Goal: Task Accomplishment & Management: Manage account settings

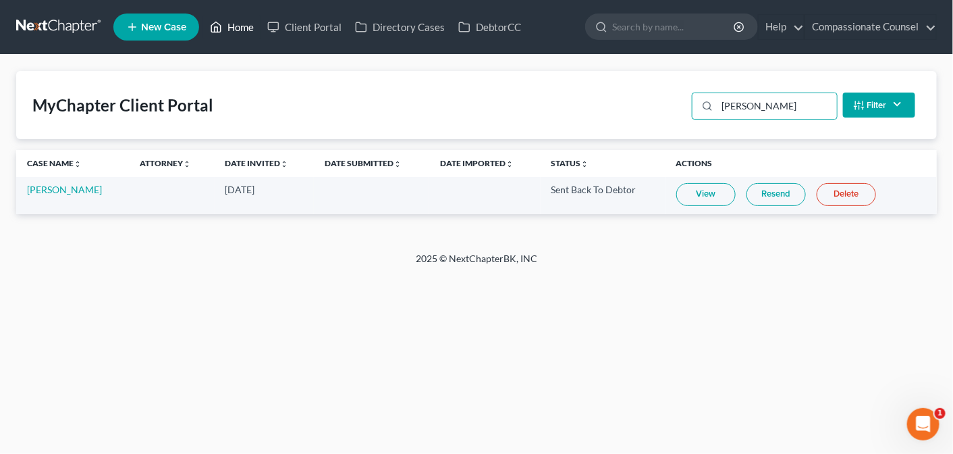
click at [241, 28] on link "Home" at bounding box center [231, 27] width 57 height 24
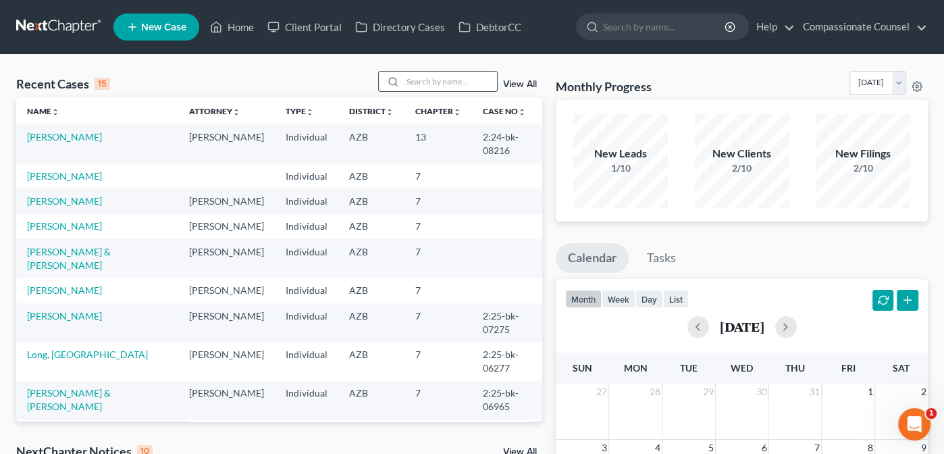
click at [412, 80] on input "search" at bounding box center [449, 82] width 94 height 20
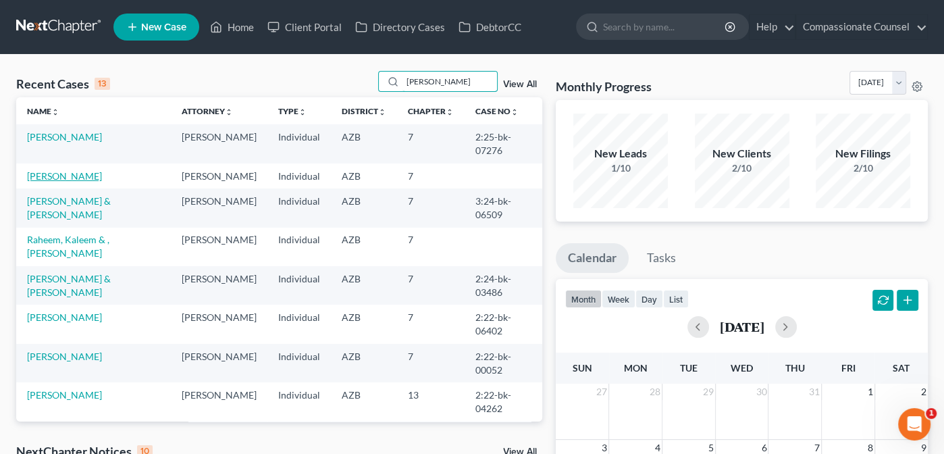
type input "[PERSON_NAME]"
click at [43, 170] on link "[PERSON_NAME]" at bounding box center [64, 175] width 75 height 11
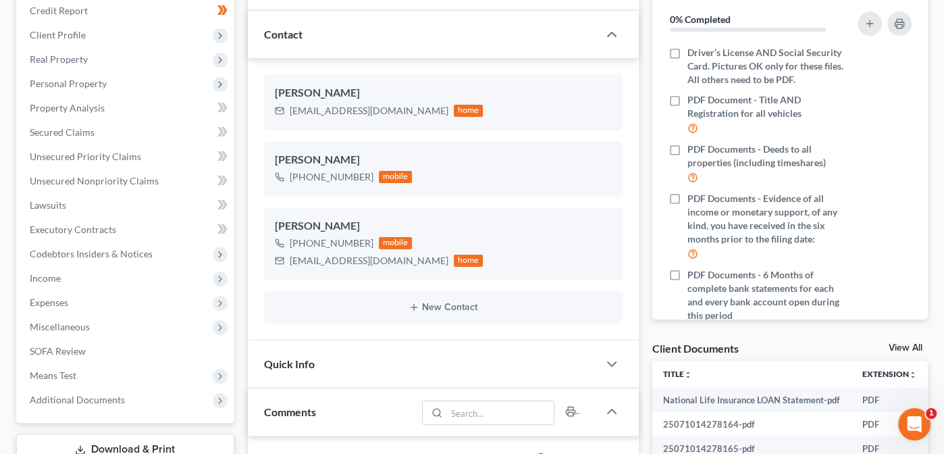
scroll to position [175, 0]
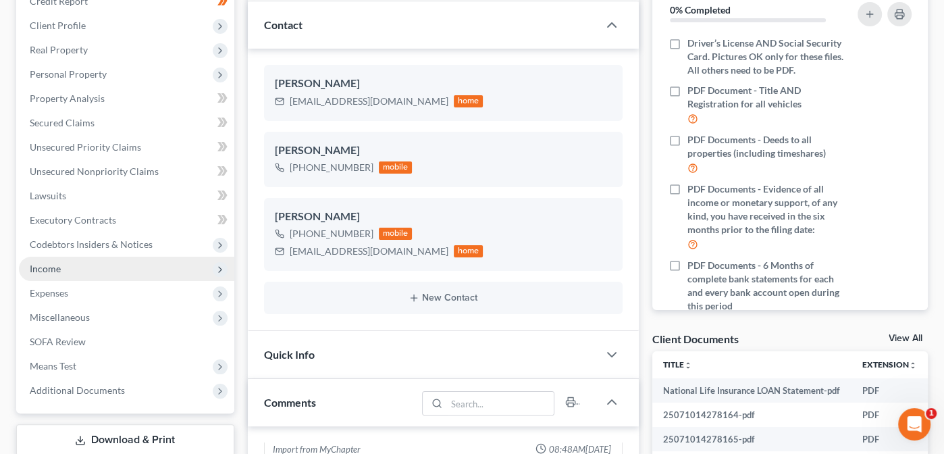
click at [40, 265] on span "Income" at bounding box center [45, 268] width 31 height 11
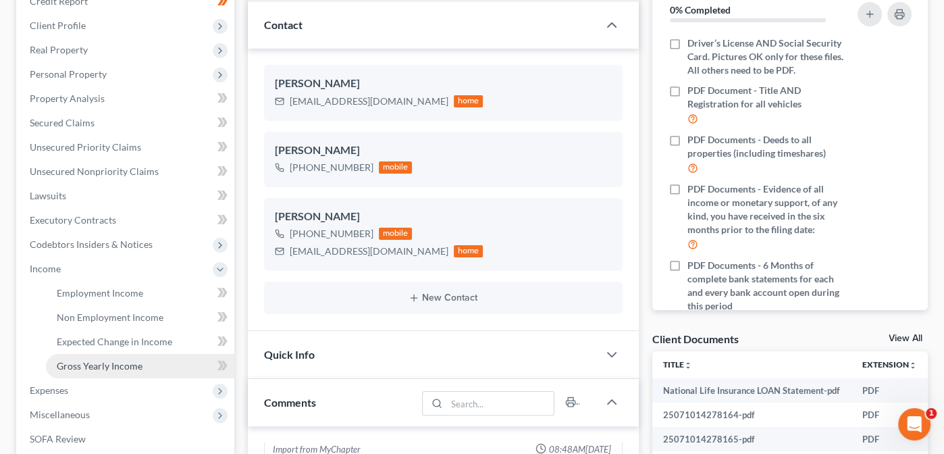
click at [101, 366] on span "Gross Yearly Income" at bounding box center [100, 365] width 86 height 11
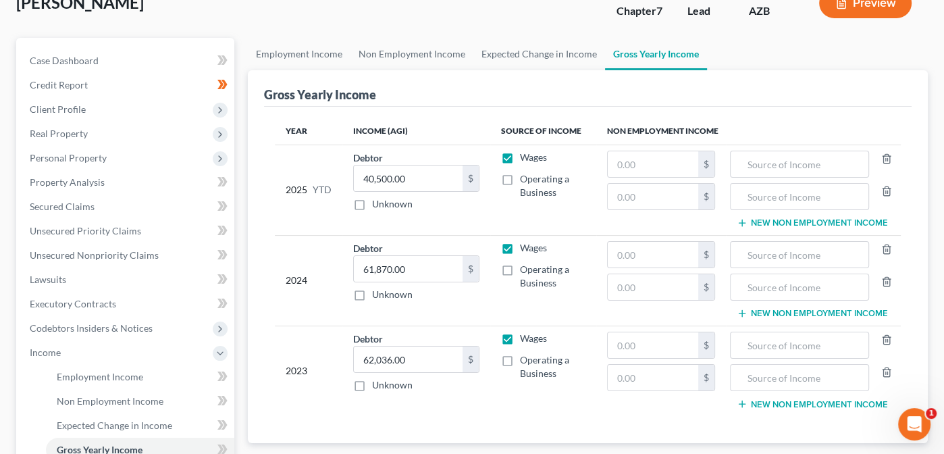
scroll to position [88, 0]
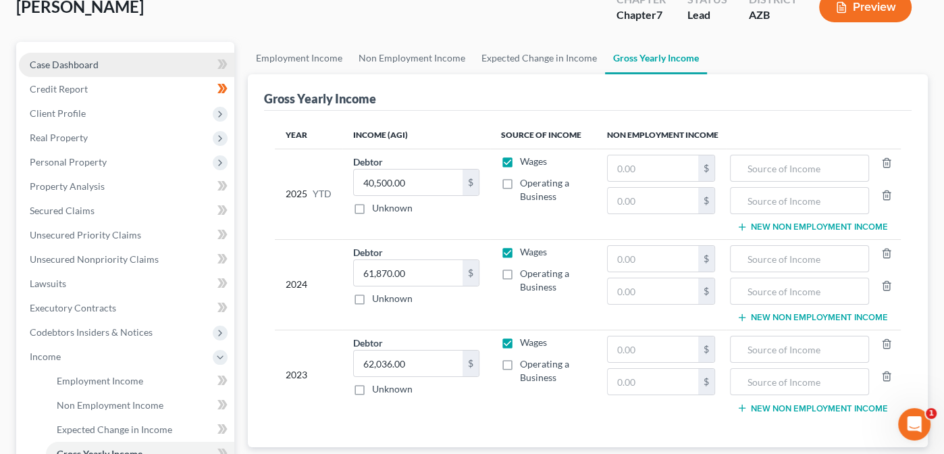
click at [55, 59] on span "Case Dashboard" at bounding box center [64, 64] width 69 height 11
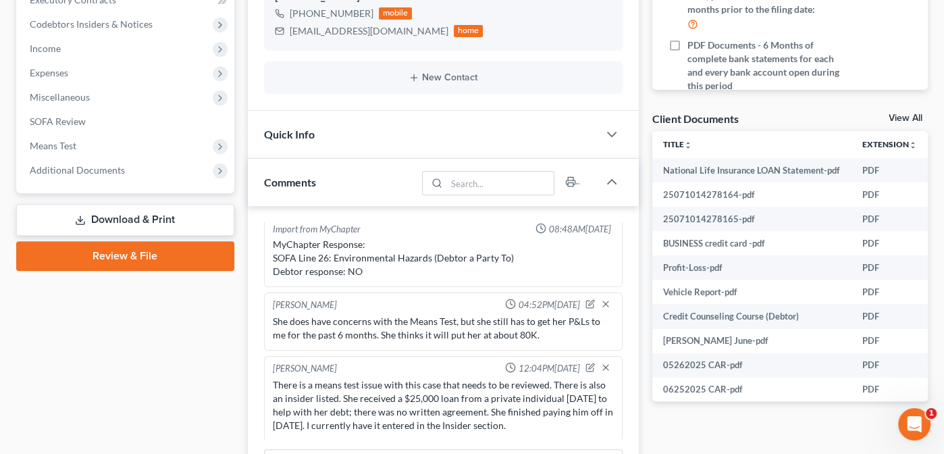
scroll to position [405, 0]
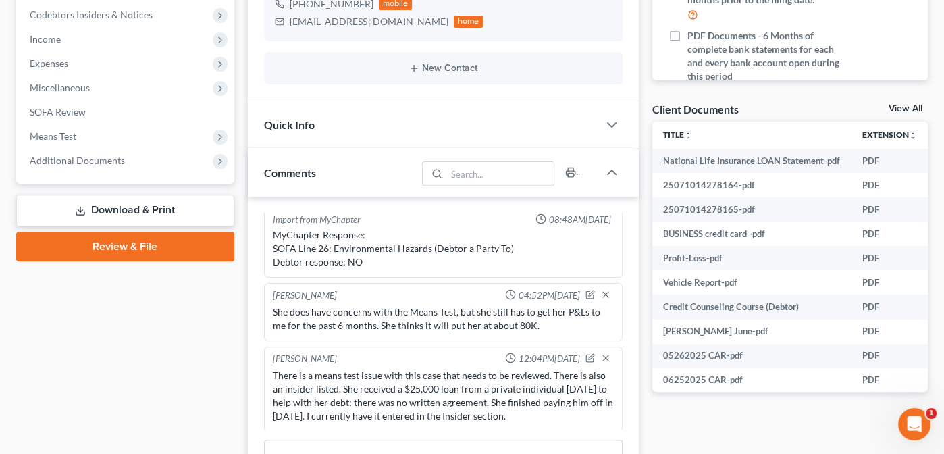
click at [894, 104] on link "View All" at bounding box center [905, 108] width 34 height 9
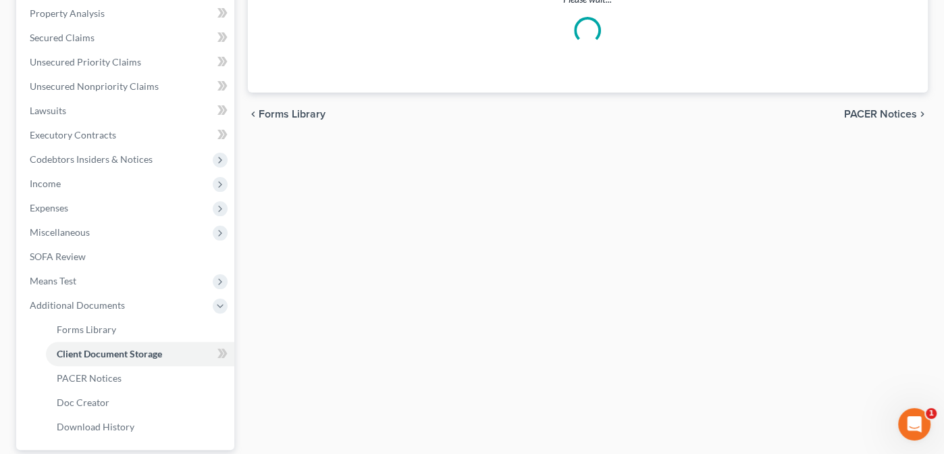
select select "14"
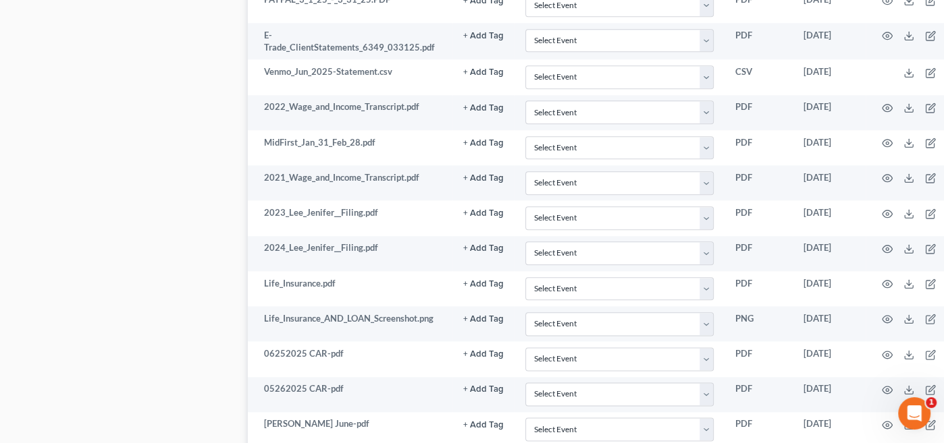
scroll to position [1411, 0]
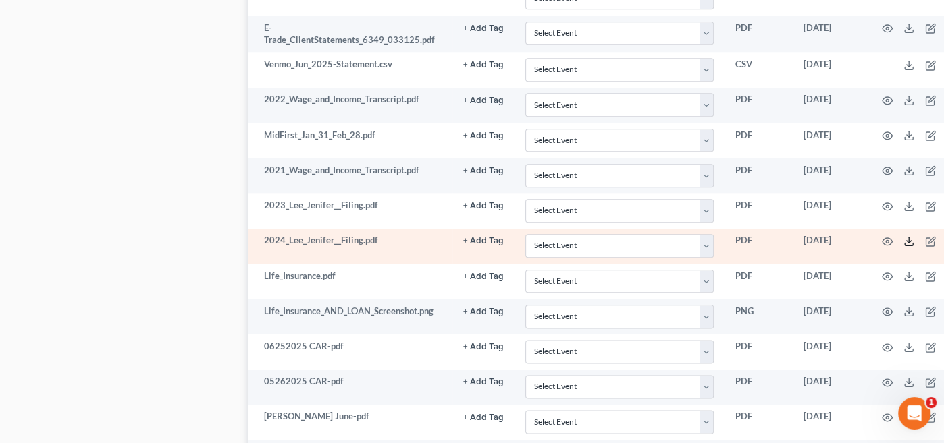
click at [908, 238] on line at bounding box center [908, 240] width 0 height 5
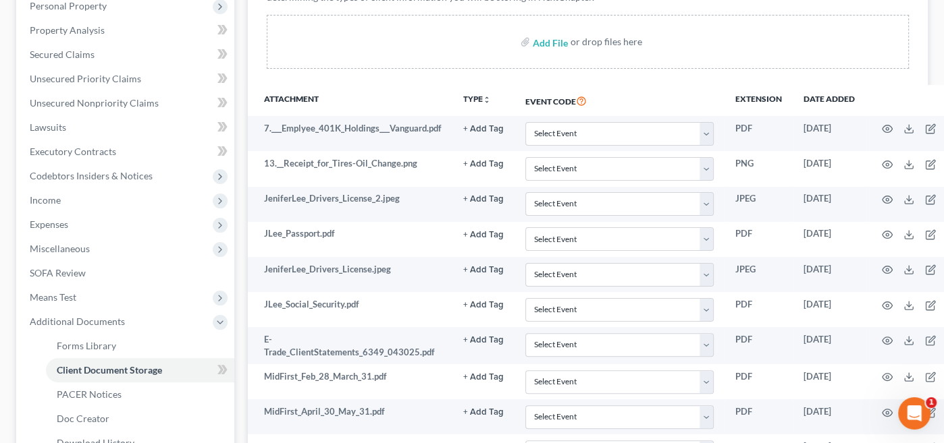
scroll to position [228, 0]
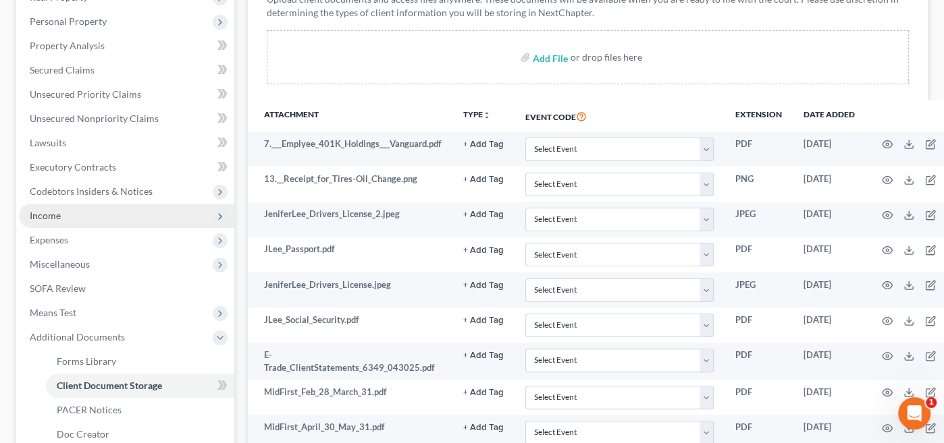
click at [40, 218] on span "Income" at bounding box center [45, 215] width 31 height 11
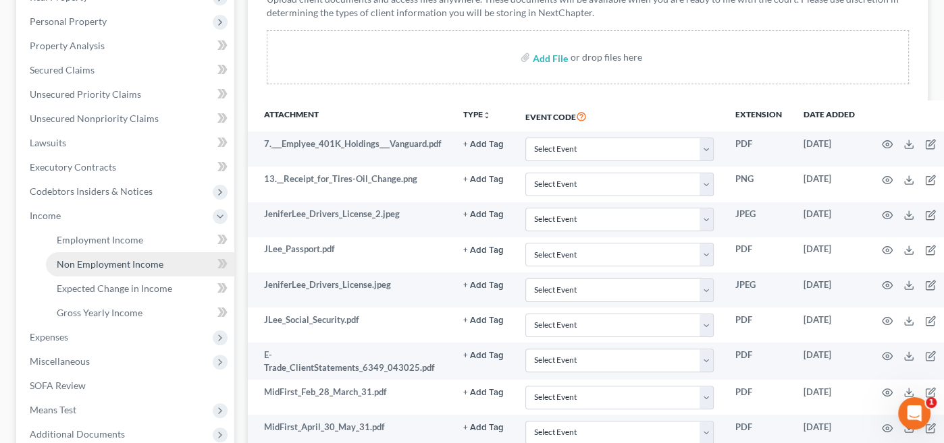
click at [109, 259] on span "Non Employment Income" at bounding box center [110, 264] width 107 height 11
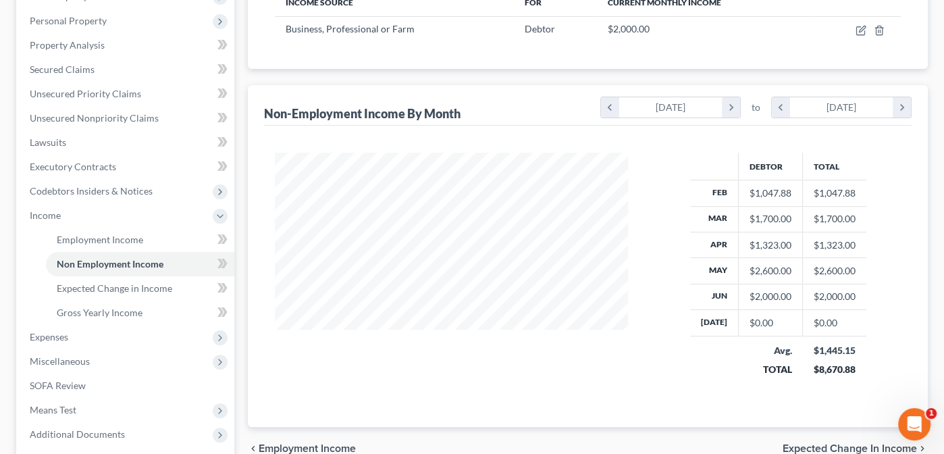
scroll to position [226, 0]
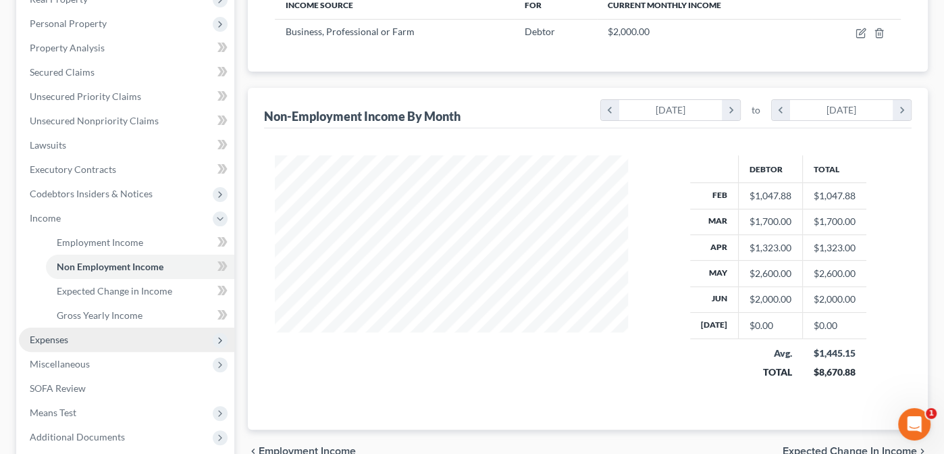
click at [51, 338] on span "Expenses" at bounding box center [49, 338] width 38 height 11
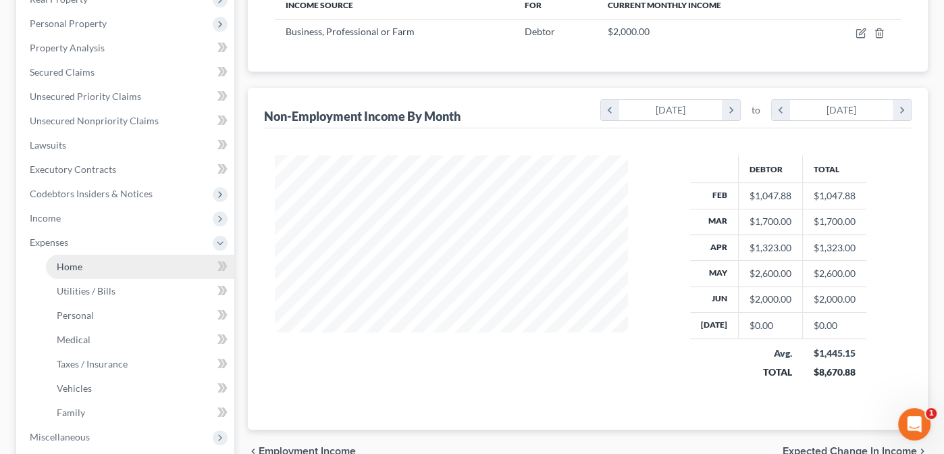
click at [68, 267] on span "Home" at bounding box center [70, 266] width 26 height 11
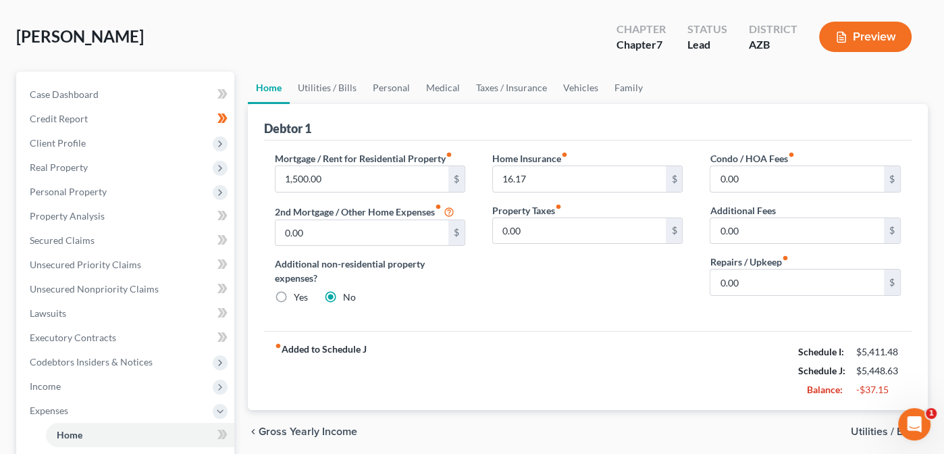
scroll to position [48, 0]
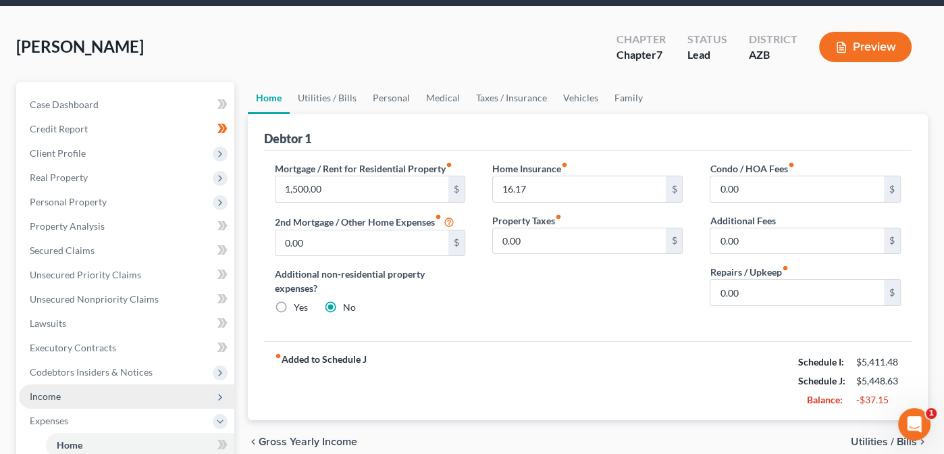
click at [59, 390] on span "Income" at bounding box center [45, 395] width 31 height 11
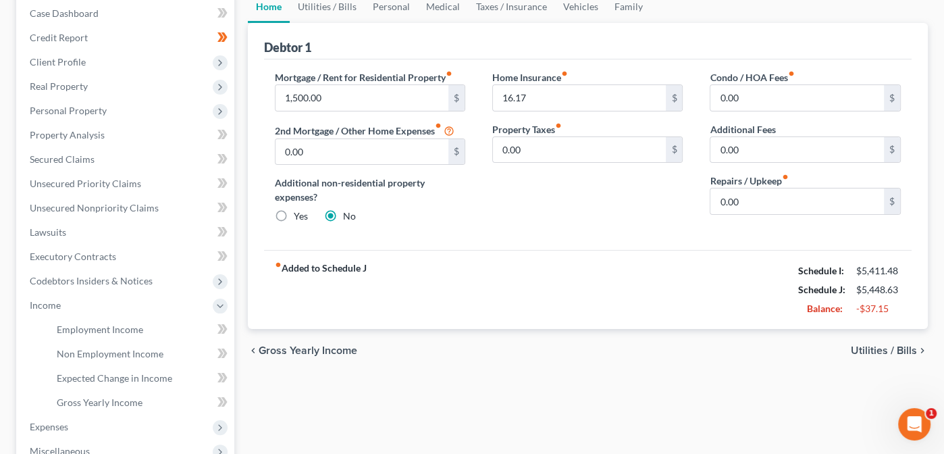
scroll to position [148, 0]
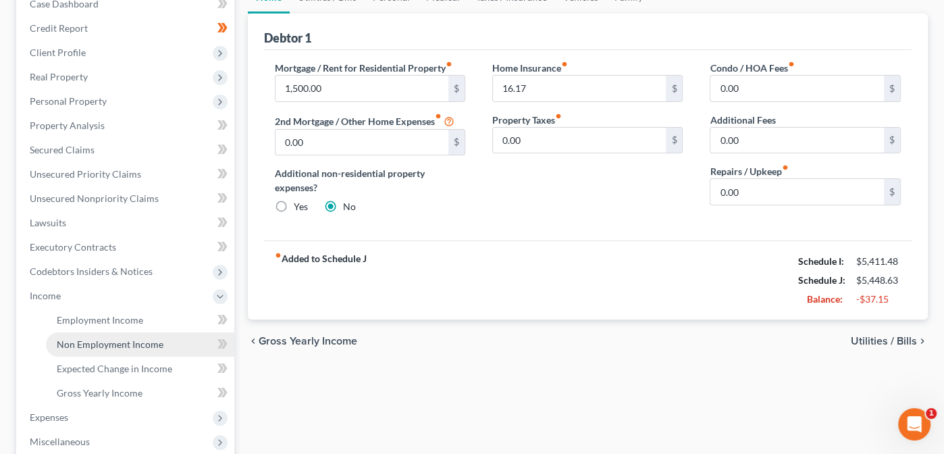
click at [91, 344] on span "Non Employment Income" at bounding box center [110, 343] width 107 height 11
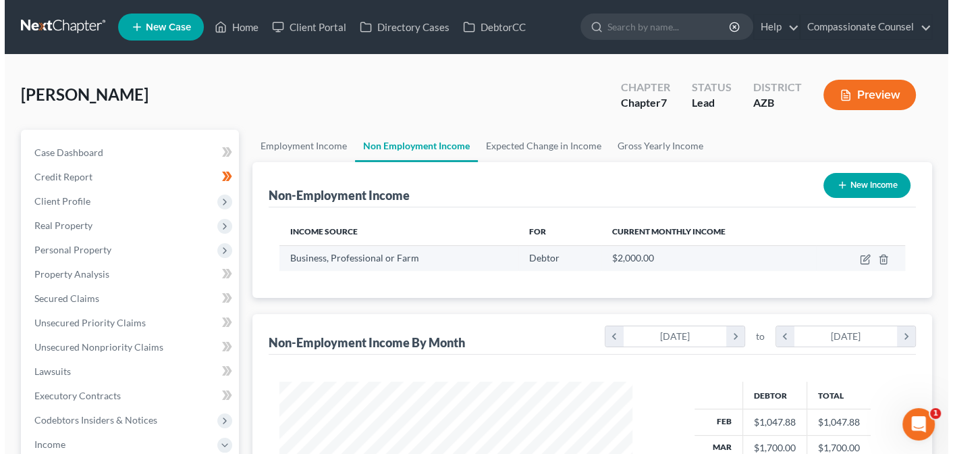
scroll to position [240, 381]
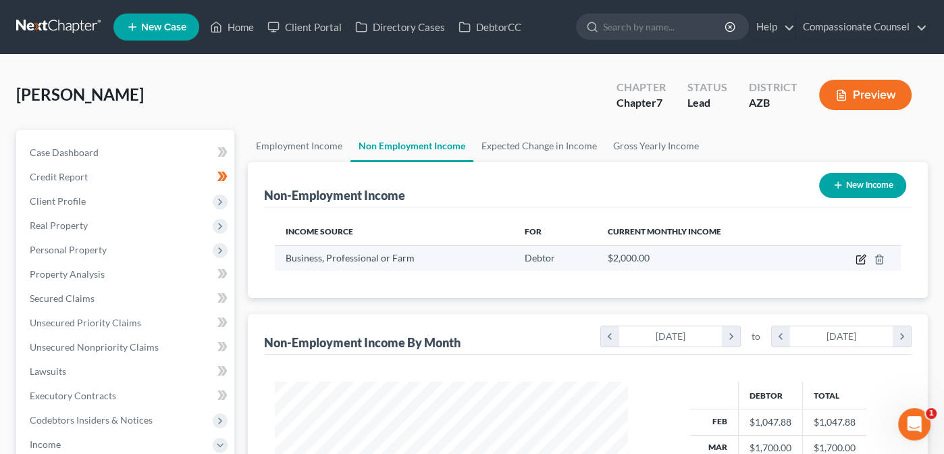
click at [857, 259] on icon "button" at bounding box center [860, 259] width 11 height 11
select select "10"
select select "0"
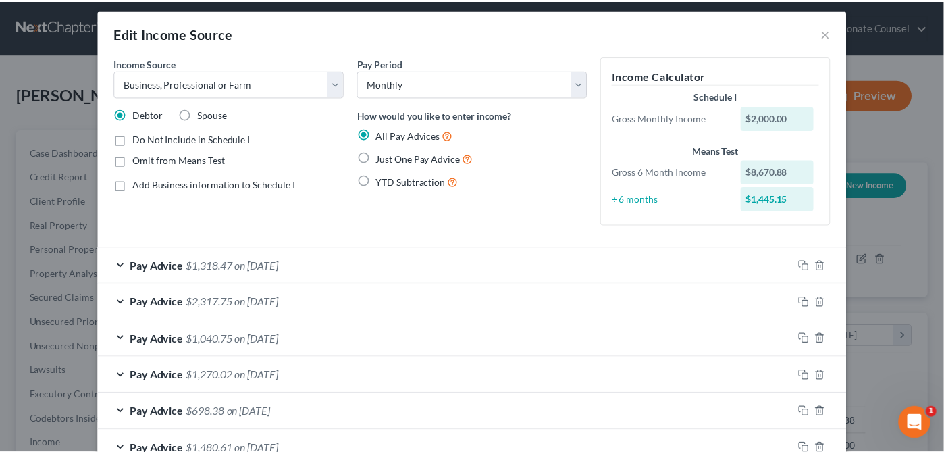
scroll to position [0, 0]
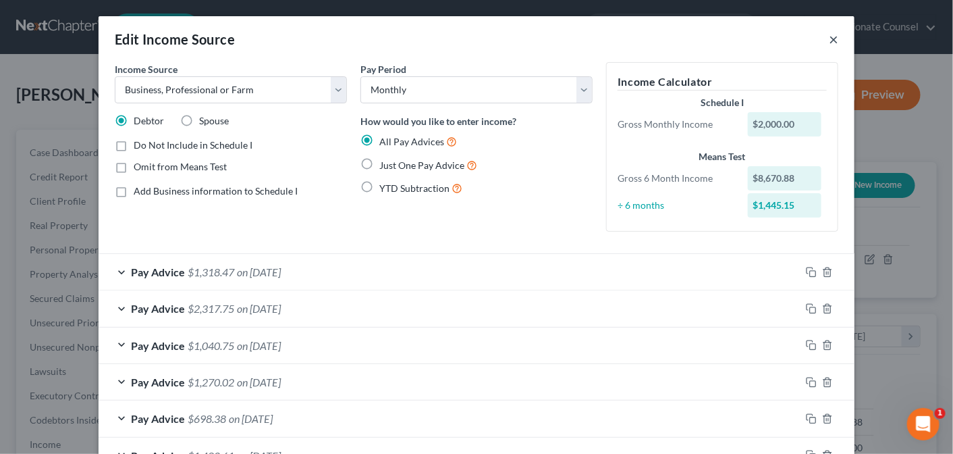
click at [829, 36] on button "×" at bounding box center [833, 39] width 9 height 16
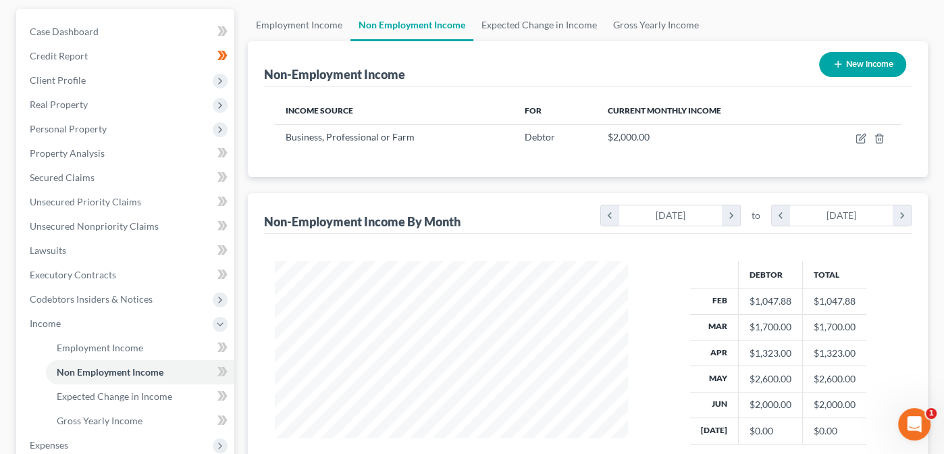
scroll to position [117, 0]
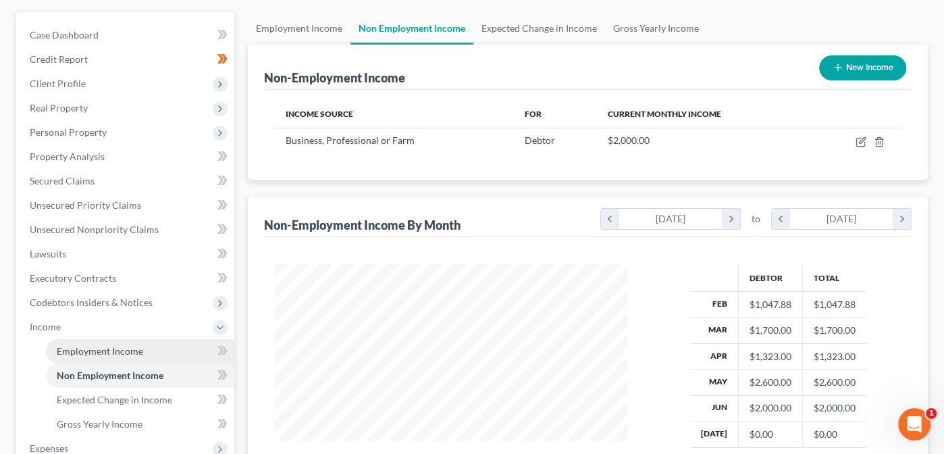
click at [83, 354] on span "Employment Income" at bounding box center [100, 350] width 86 height 11
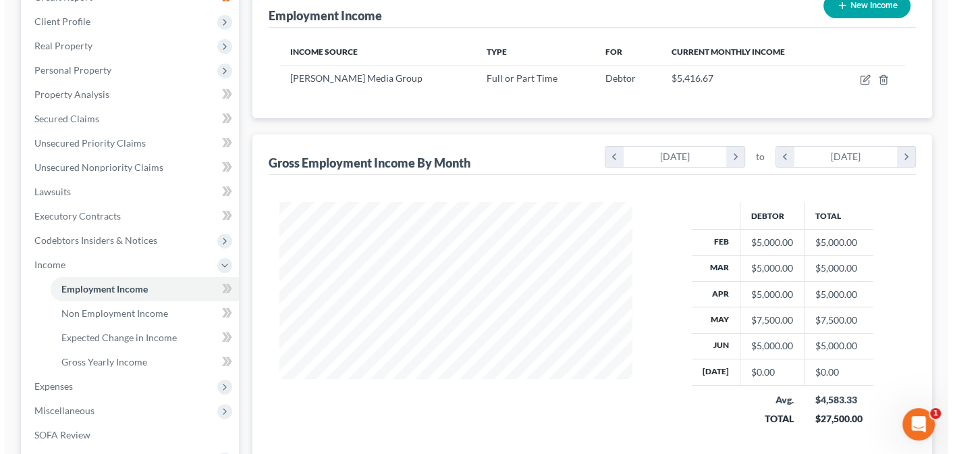
scroll to position [94, 0]
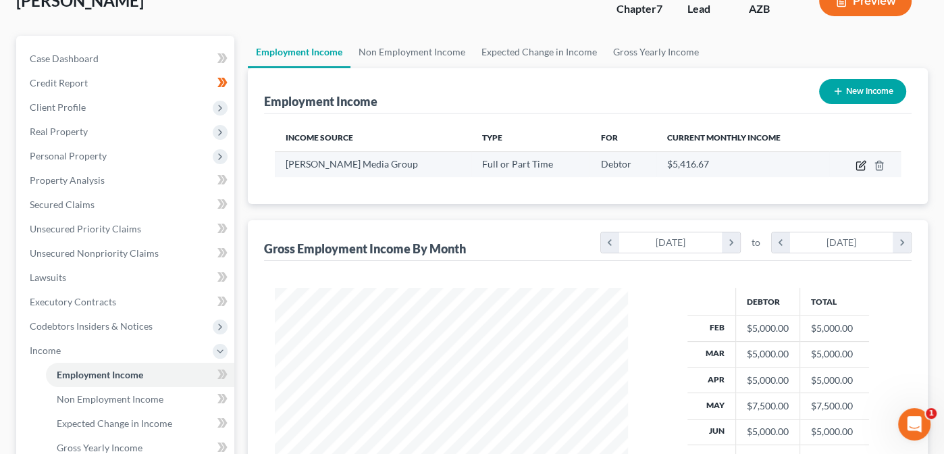
click at [861, 162] on icon "button" at bounding box center [862, 164] width 6 height 6
select select "0"
select select "3"
select select "2"
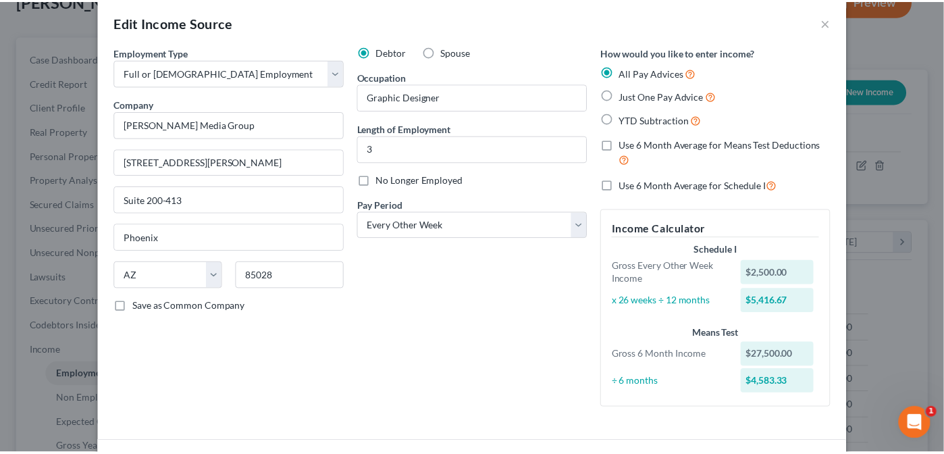
scroll to position [0, 0]
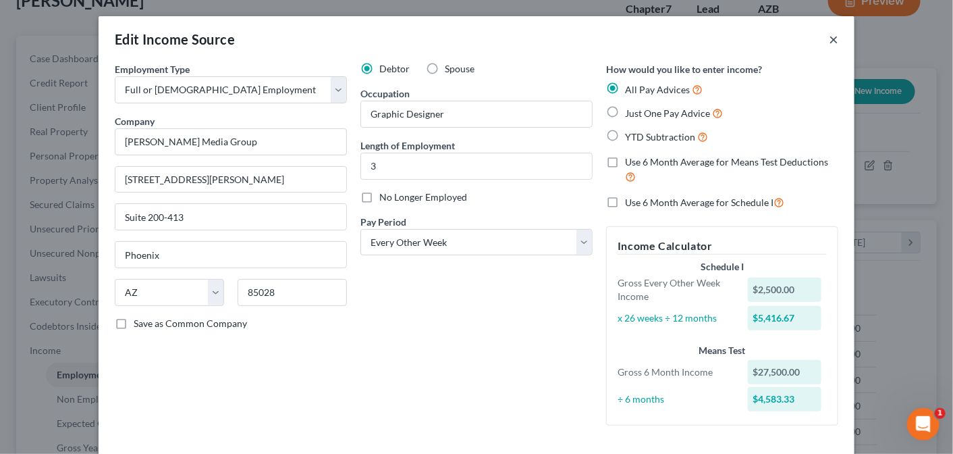
click at [829, 36] on button "×" at bounding box center [833, 39] width 9 height 16
